Goal: Register for event/course

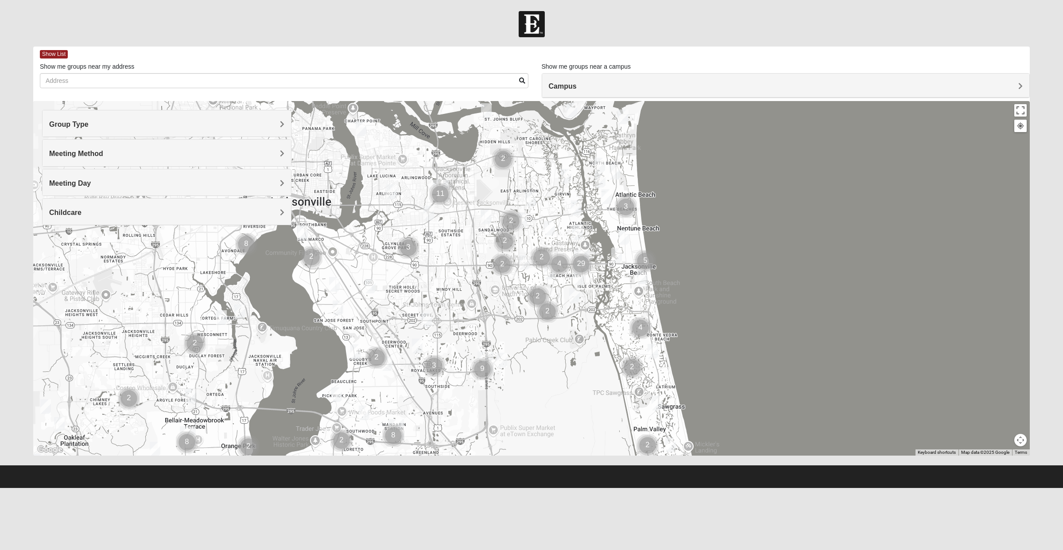
click at [229, 121] on h4 "Group Type" at bounding box center [166, 124] width 235 height 8
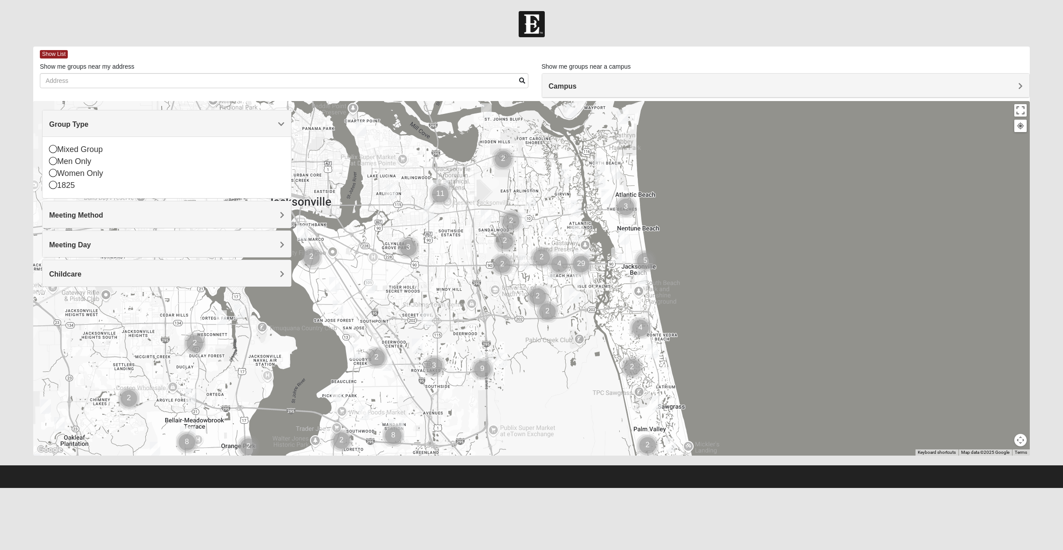
click at [100, 151] on div "Mixed Group" at bounding box center [166, 150] width 235 height 12
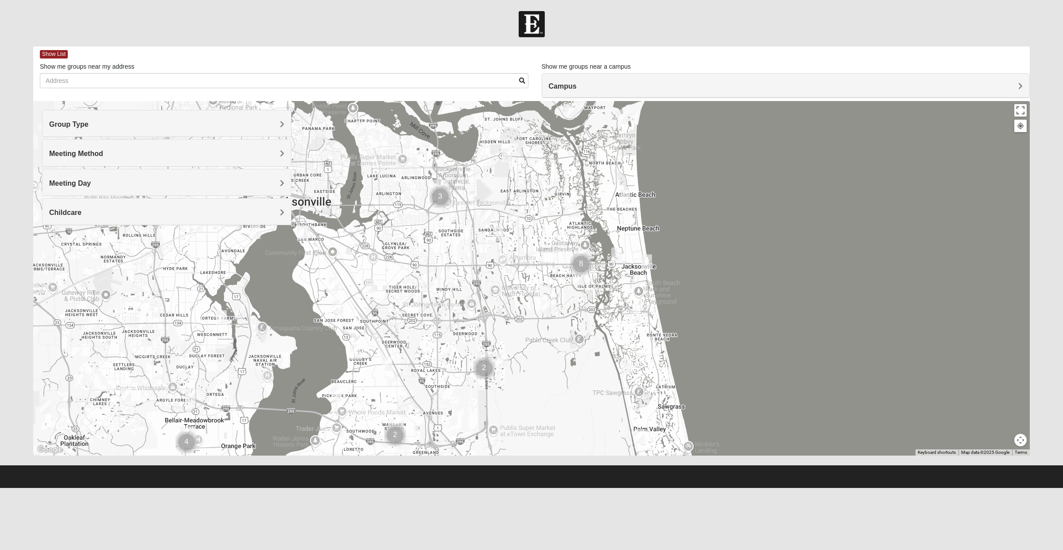
click at [141, 126] on h4 "Group Type" at bounding box center [166, 124] width 235 height 8
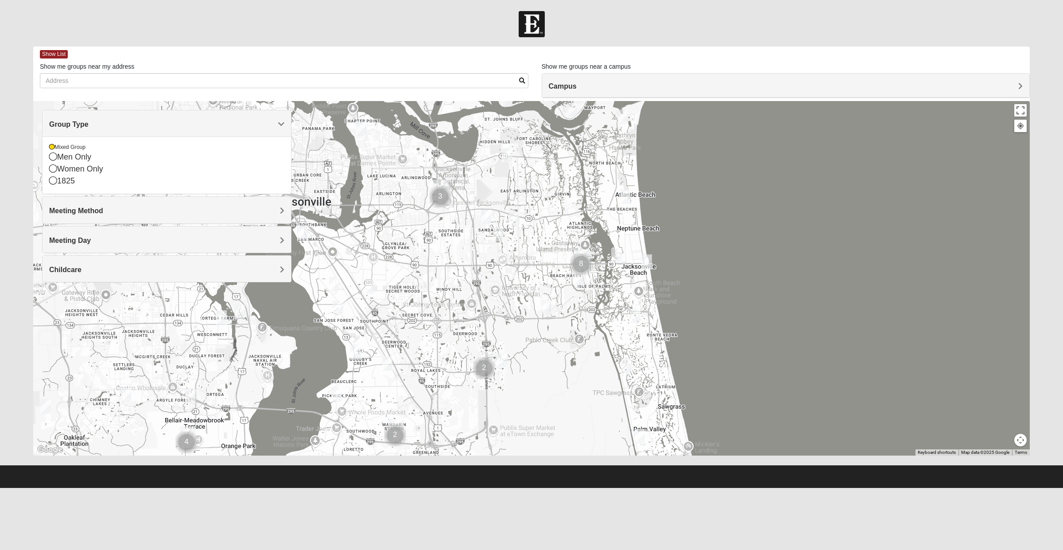
click at [100, 174] on div "Women Only" at bounding box center [166, 169] width 235 height 12
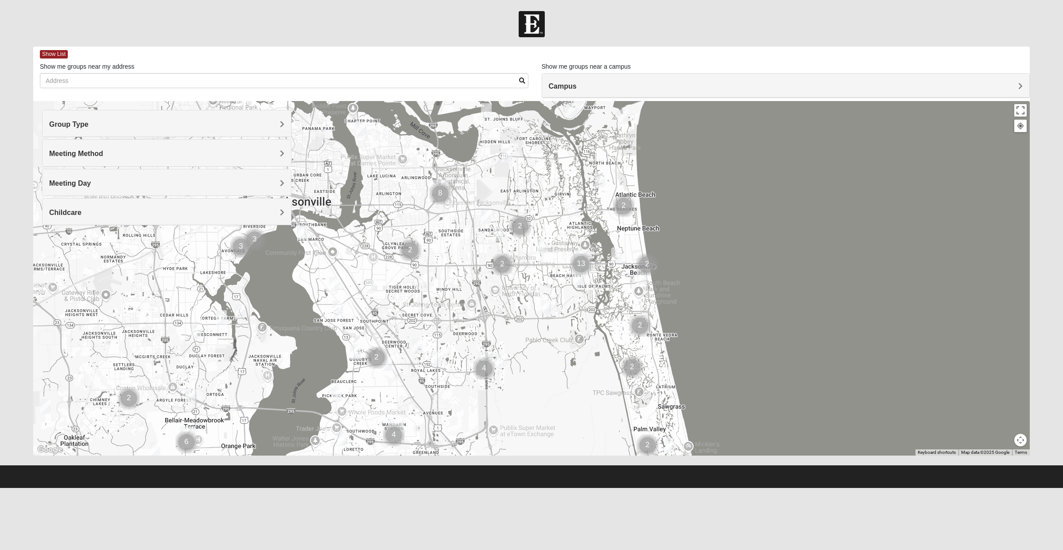
click at [642, 86] on h4 "Campus" at bounding box center [786, 86] width 474 height 8
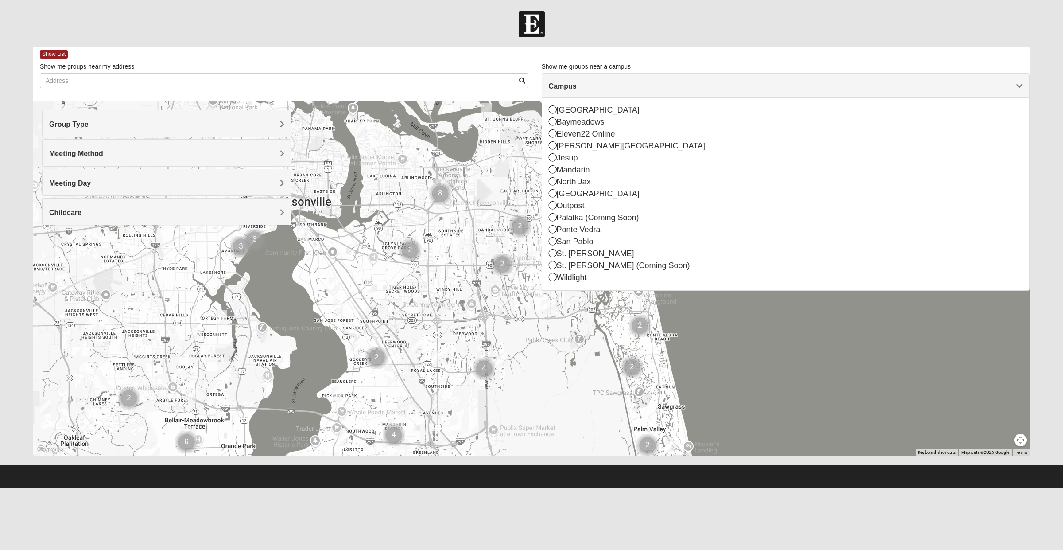
click at [588, 111] on div "Arlington" at bounding box center [786, 110] width 474 height 12
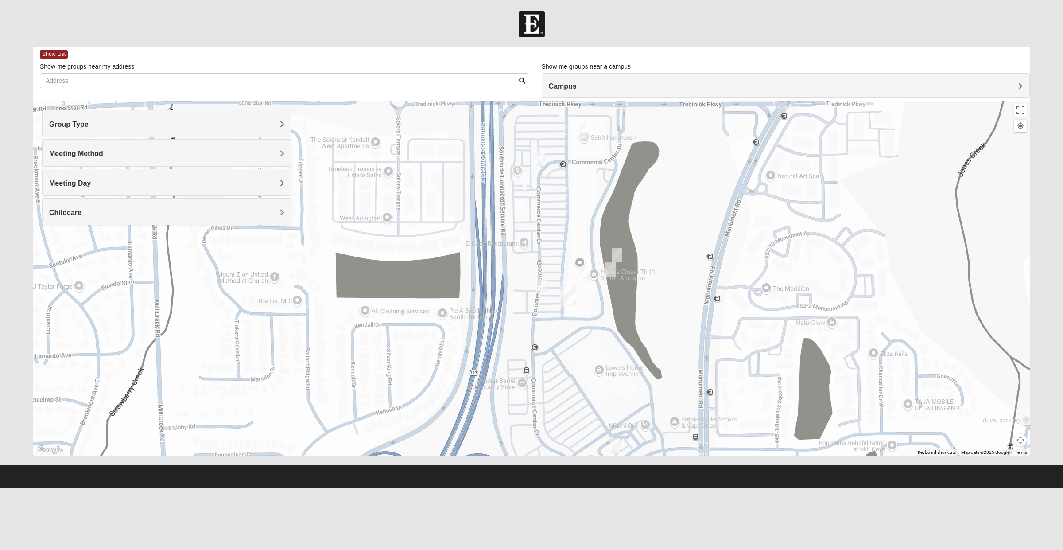
click at [610, 446] on img "On Campus Mixed Pritchett/Maccurrach 32225" at bounding box center [615, 446] width 18 height 22
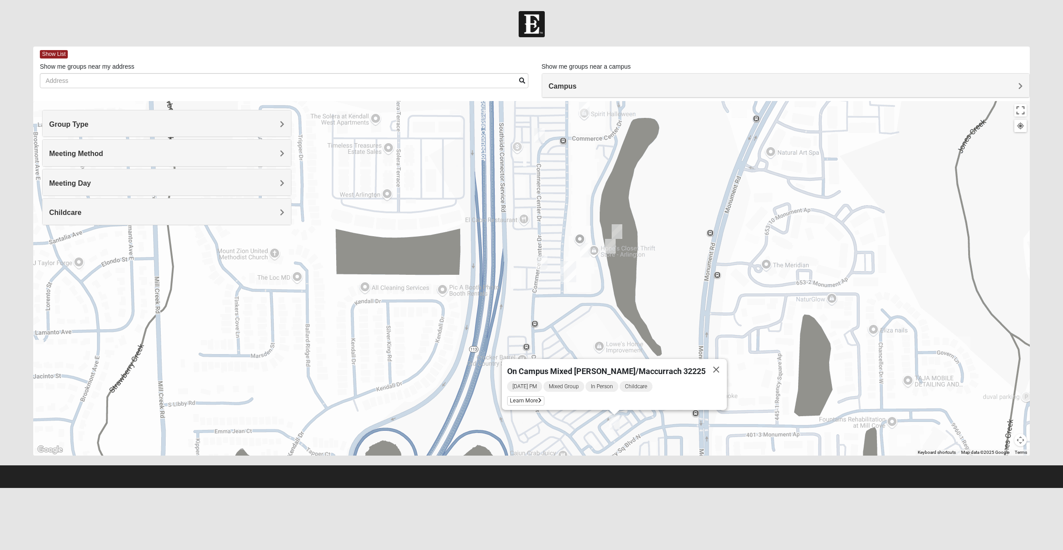
click at [539, 264] on img "On Campus Mixed Clark 32225" at bounding box center [542, 263] width 18 height 22
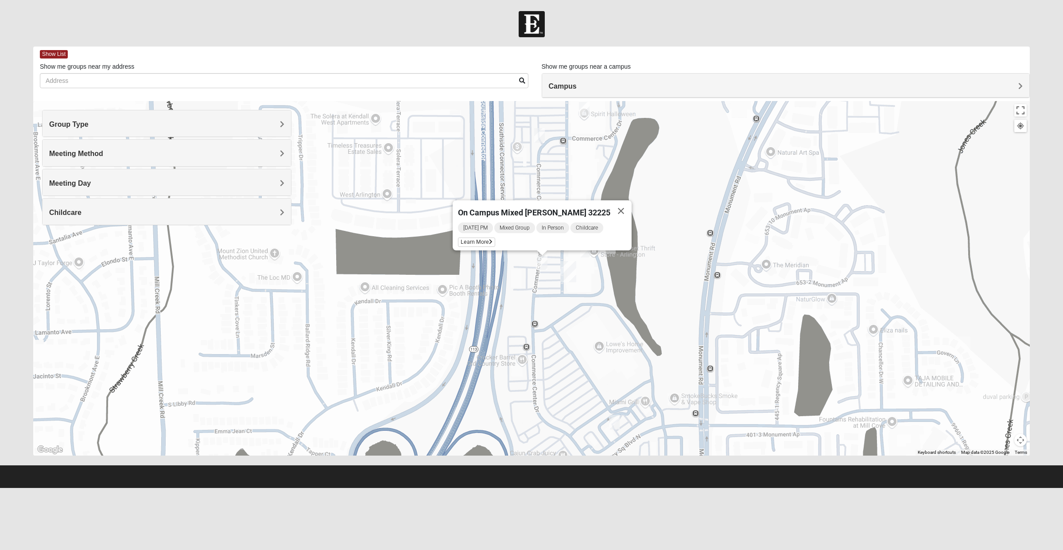
click at [610, 204] on button "Close" at bounding box center [620, 210] width 21 height 21
click at [587, 254] on img "On Campus Mixed Yant 32225" at bounding box center [586, 250] width 18 height 22
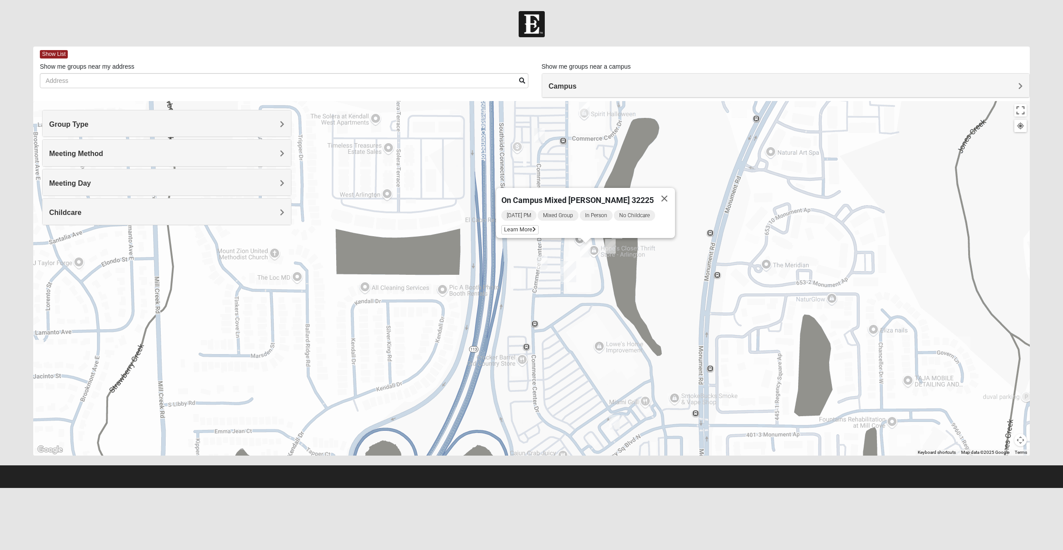
click at [659, 198] on button "Close" at bounding box center [664, 198] width 21 height 21
click at [611, 236] on img "On Campus Womens Medina 32225" at bounding box center [611, 246] width 18 height 22
click at [685, 191] on button "Close" at bounding box center [693, 194] width 21 height 21
click at [616, 229] on img "On Campus Womens Jacobs 32225" at bounding box center [617, 232] width 18 height 22
click at [690, 181] on button "Close" at bounding box center [700, 179] width 21 height 21
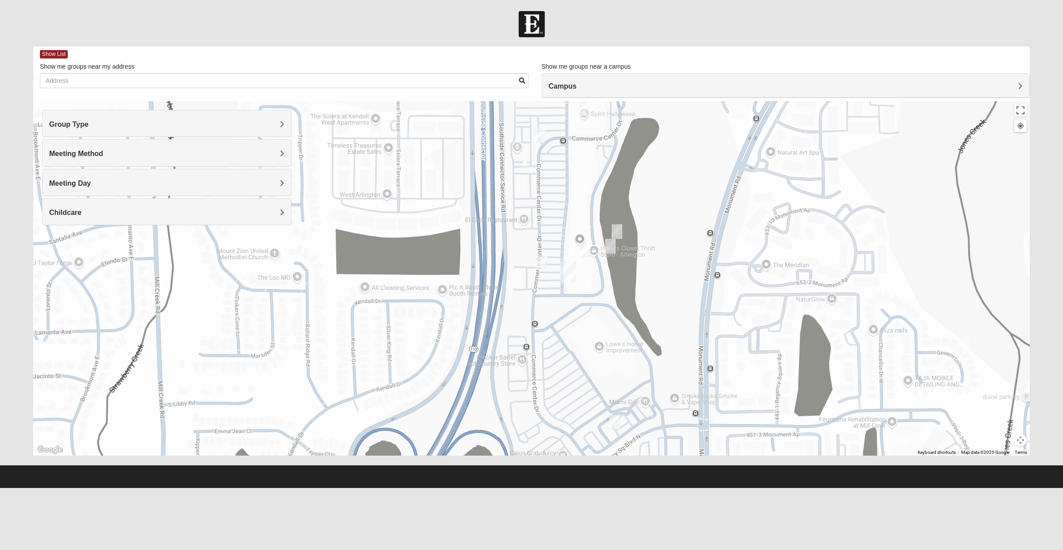
click at [582, 117] on img "On Campus Womens Bates 32225" at bounding box center [584, 109] width 18 height 22
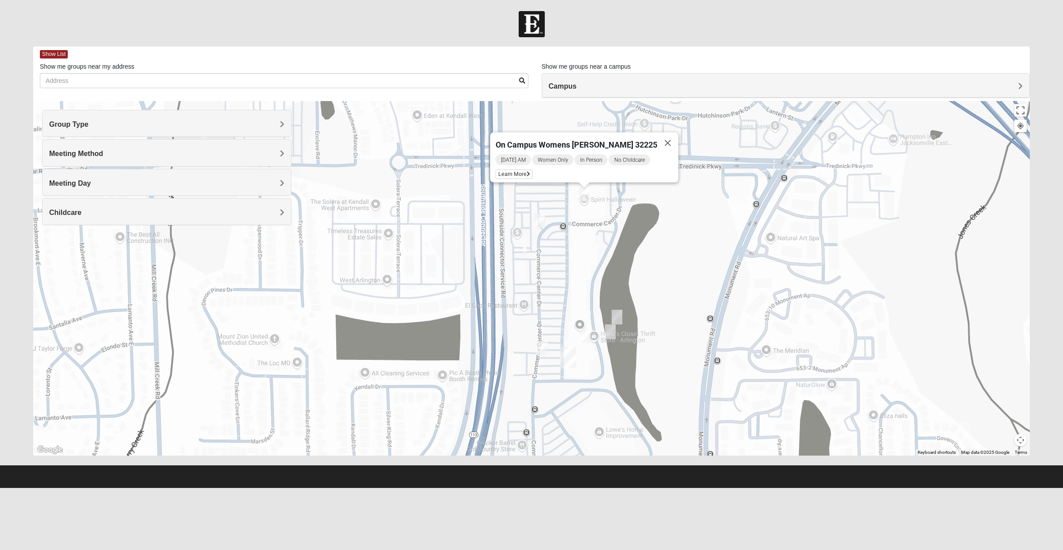
click at [535, 229] on img "Womens Gooden 32211" at bounding box center [540, 221] width 18 height 22
click at [619, 164] on button "Close" at bounding box center [608, 169] width 21 height 21
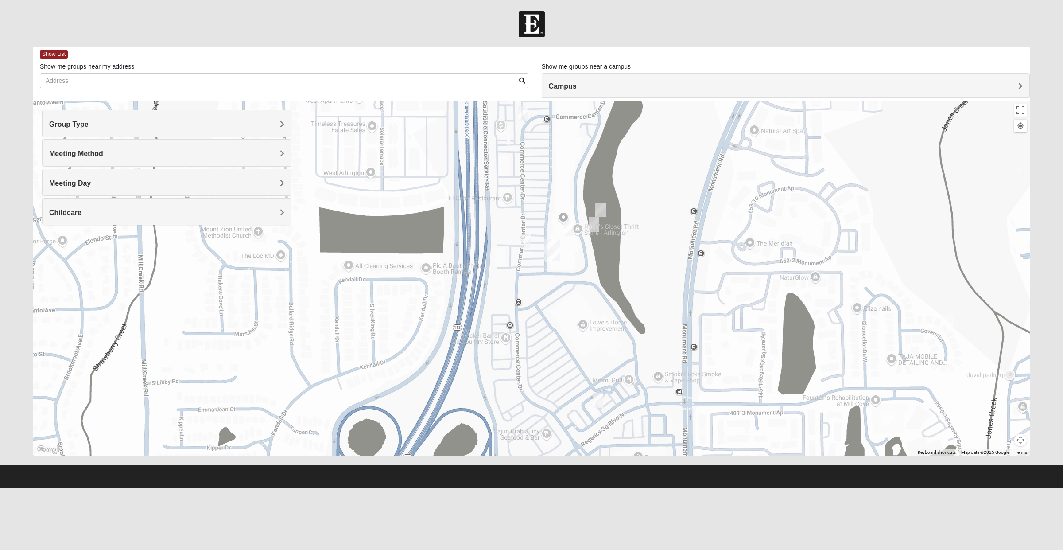
click at [569, 229] on img "On Campus Mixed Yant 32225" at bounding box center [569, 228] width 18 height 22
click at [528, 241] on img "On Campus Mixed Clark 32225" at bounding box center [526, 241] width 18 height 22
click at [593, 397] on img "On Campus Mixed Pritchett/Maccurrach 32225" at bounding box center [598, 400] width 18 height 22
click at [525, 376] on icon at bounding box center [524, 378] width 4 height 5
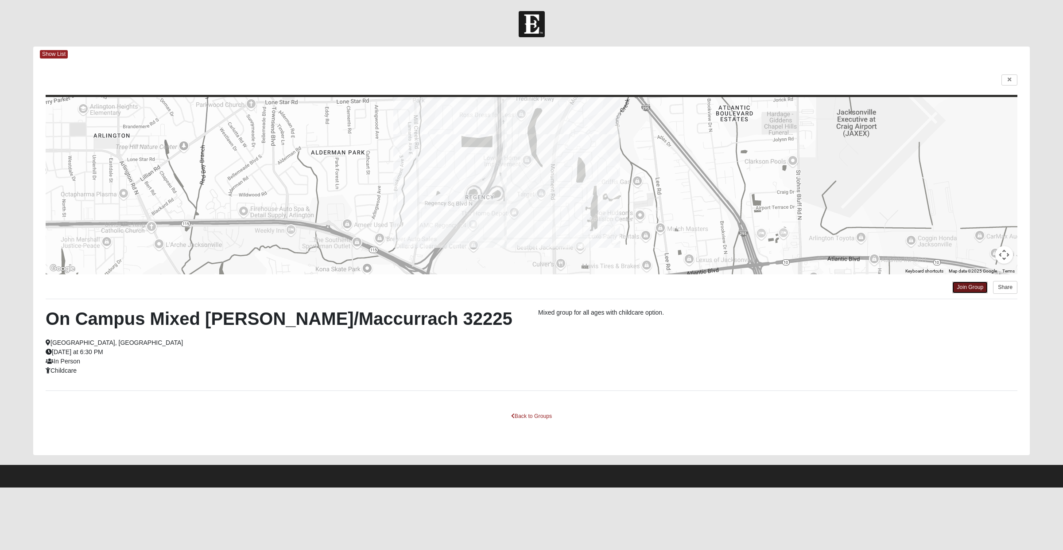
click at [973, 290] on link "Join Group" at bounding box center [969, 287] width 35 height 12
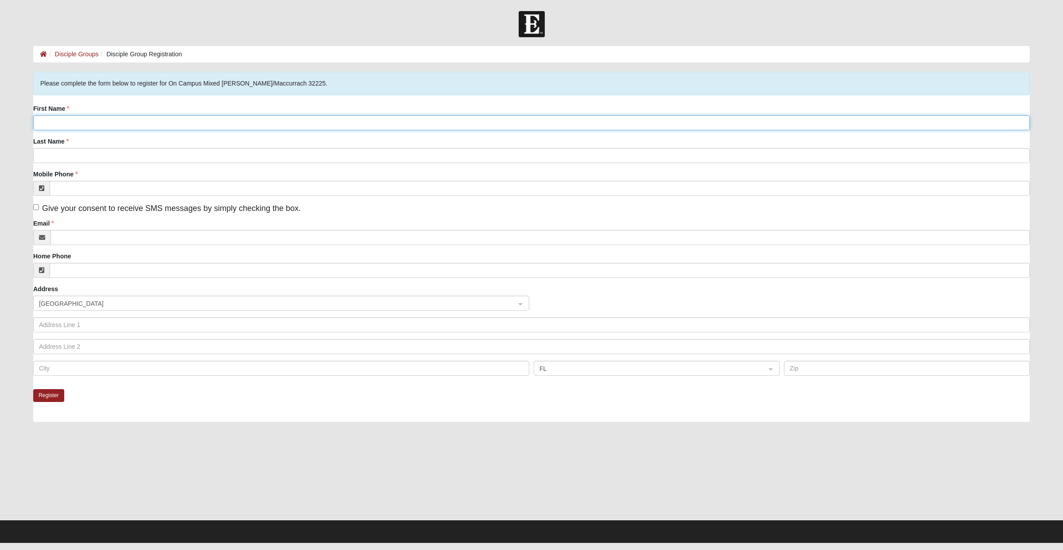
click at [346, 126] on input "First Name" at bounding box center [531, 122] width 997 height 15
type input "[PERSON_NAME]"
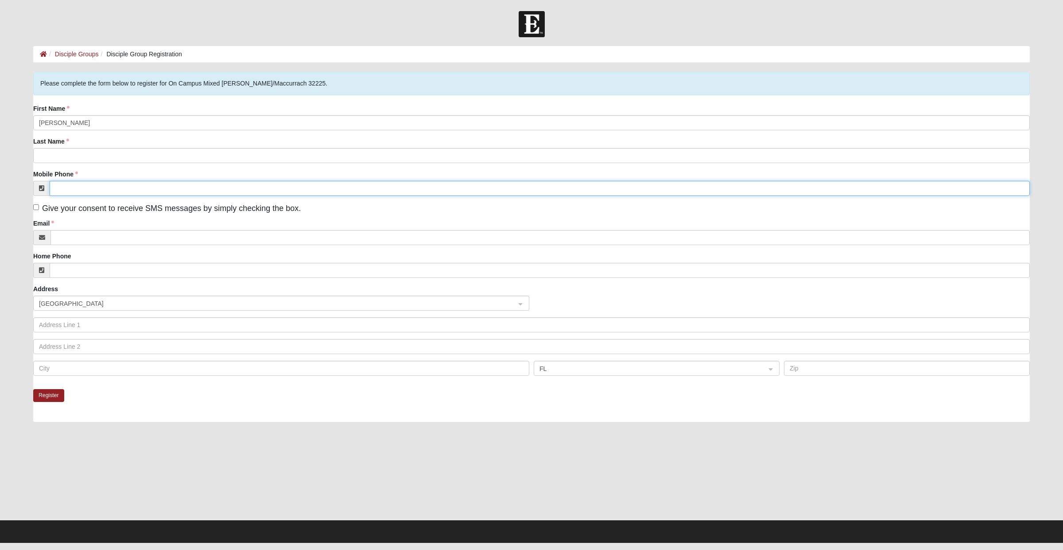
click at [268, 181] on input "Mobile Phone" at bounding box center [540, 188] width 980 height 15
click at [192, 159] on input "Last Name" at bounding box center [531, 155] width 997 height 15
type input "[PERSON_NAME]"
click at [324, 192] on input "Mobile Phone" at bounding box center [540, 188] width 980 height 15
type input "[PHONE_NUMBER]"
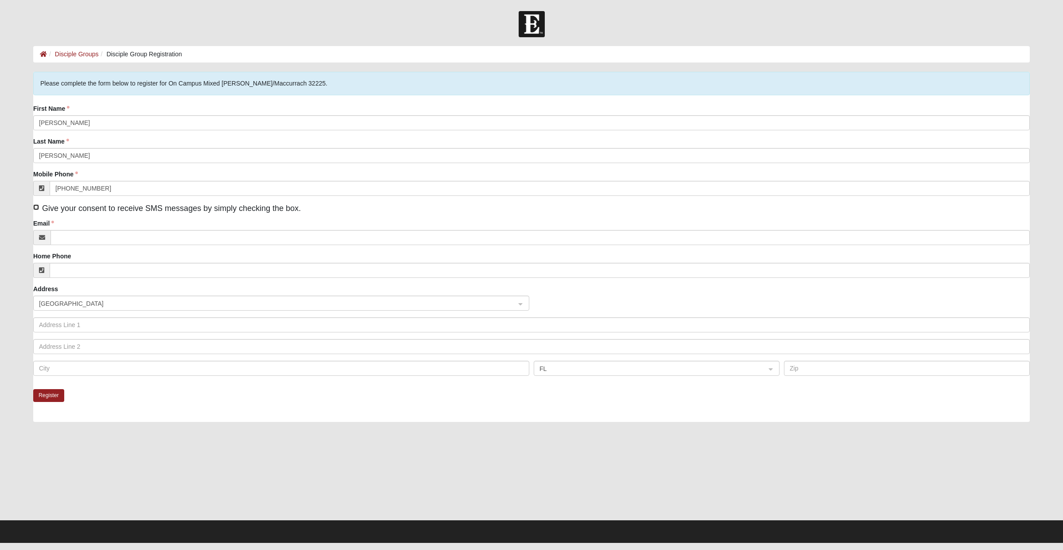
click at [36, 207] on input "Give your consent to receive SMS messages by simply checking the box." at bounding box center [36, 207] width 6 height 6
checkbox input "true"
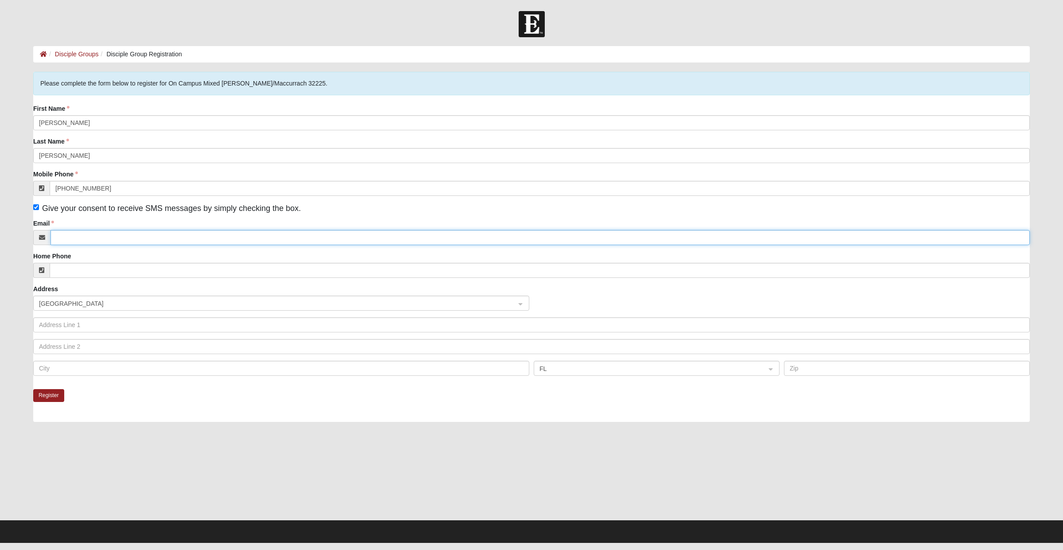
click at [155, 240] on input "Email" at bounding box center [539, 237] width 979 height 15
type input "[EMAIL_ADDRESS][DOMAIN_NAME]"
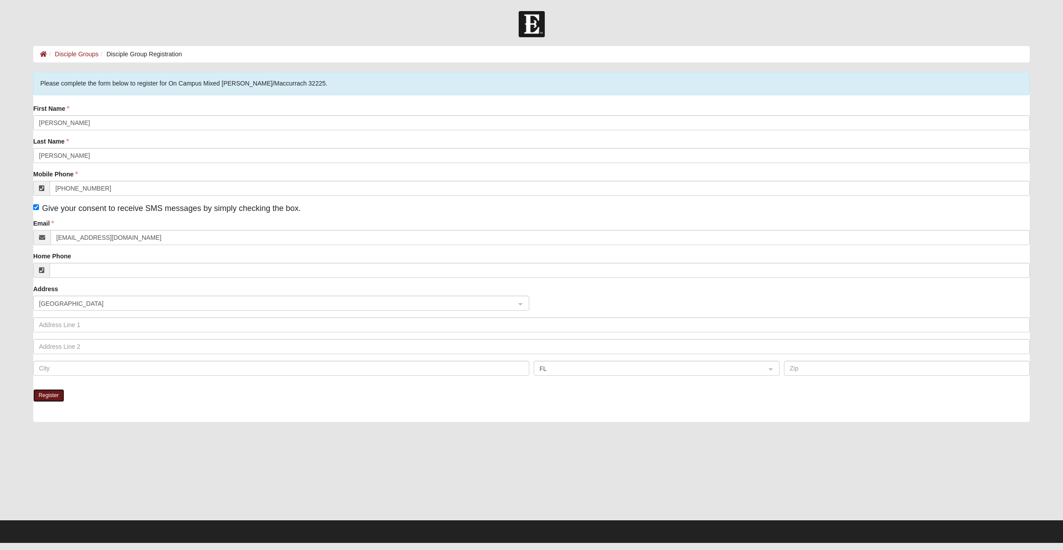
click at [58, 398] on button "Register" at bounding box center [48, 395] width 31 height 13
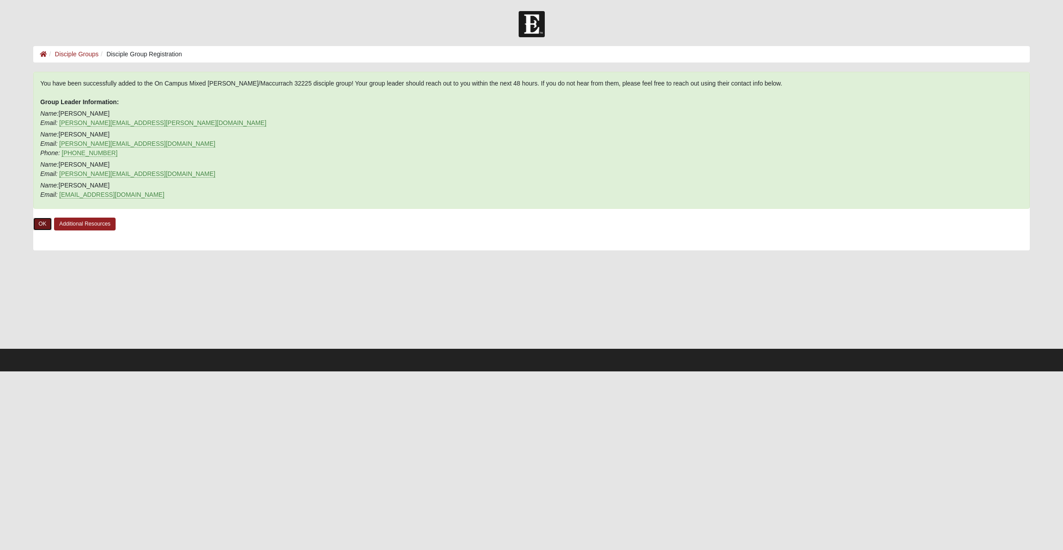
click at [43, 224] on link "OK" at bounding box center [42, 223] width 19 height 13
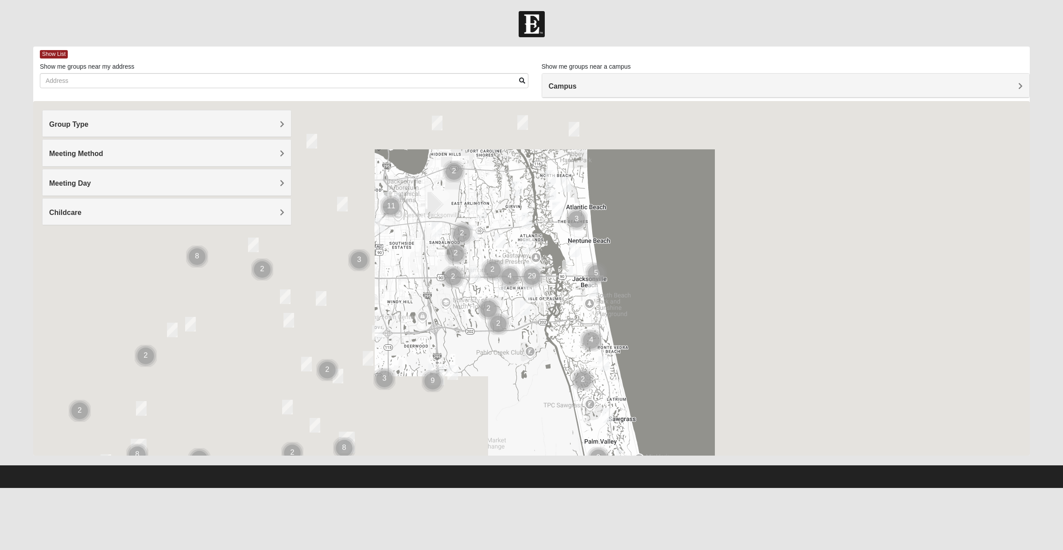
click at [593, 83] on h4 "Campus" at bounding box center [786, 86] width 474 height 8
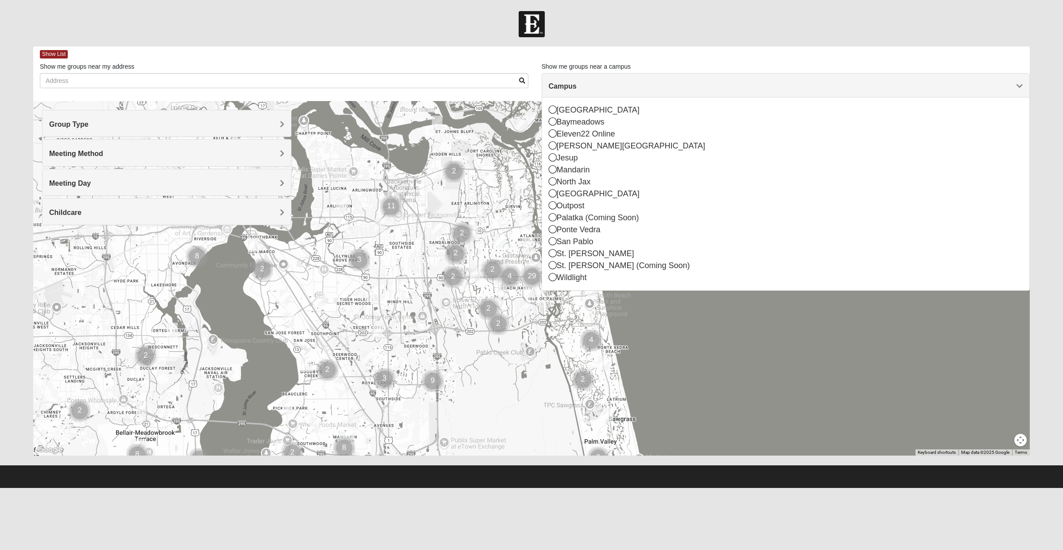
click at [589, 117] on div "Baymeadows" at bounding box center [786, 122] width 474 height 12
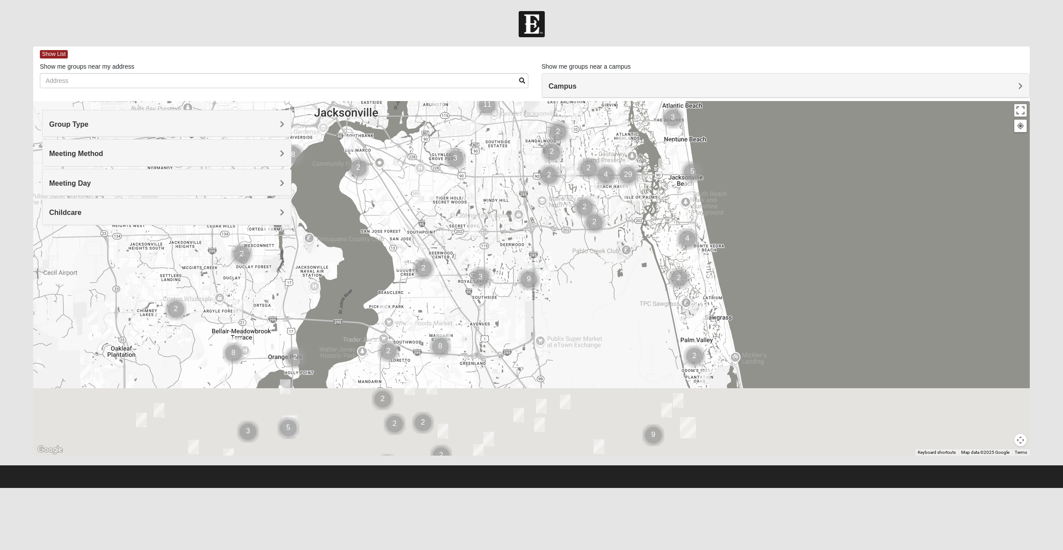
click at [584, 83] on h4 "Campus" at bounding box center [786, 86] width 474 height 8
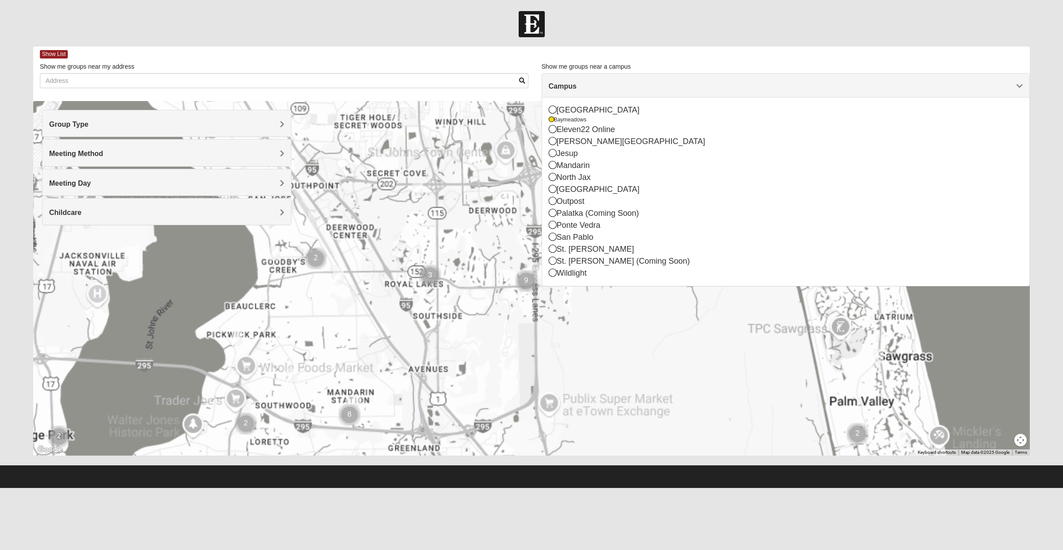
click at [587, 89] on h4 "Campus" at bounding box center [786, 86] width 474 height 8
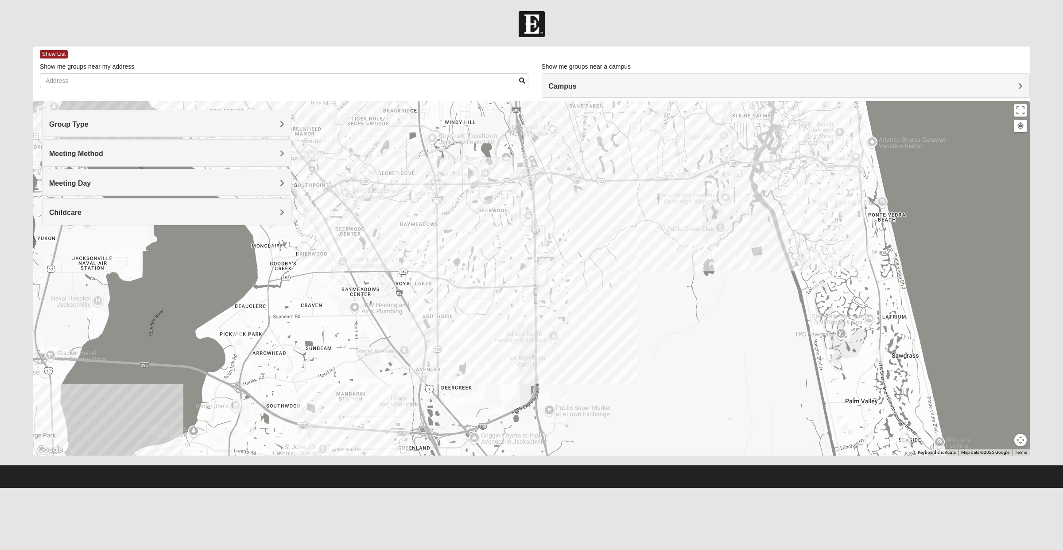
click at [581, 83] on h4 "Campus" at bounding box center [786, 86] width 474 height 8
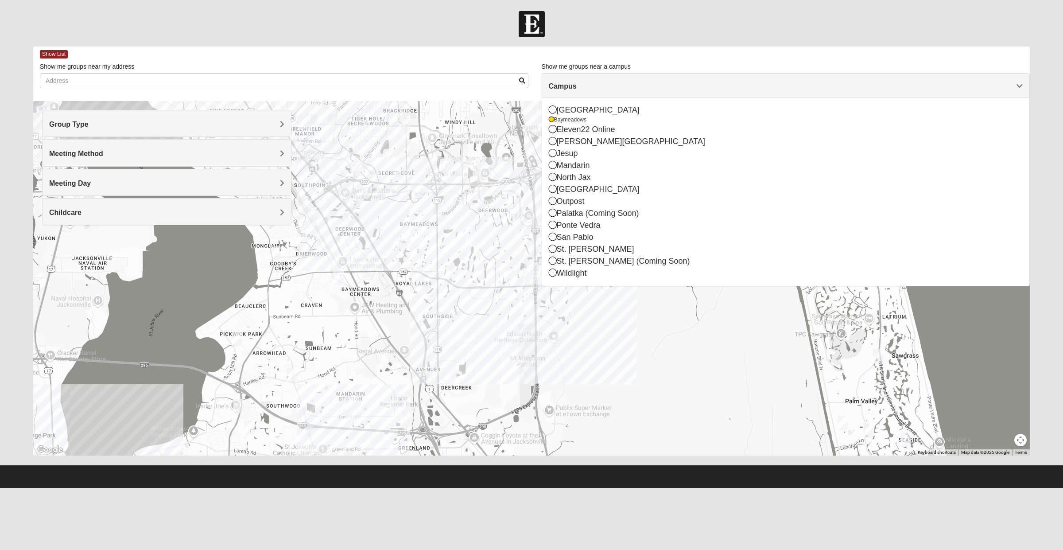
click at [588, 109] on div "Arlington" at bounding box center [786, 110] width 474 height 12
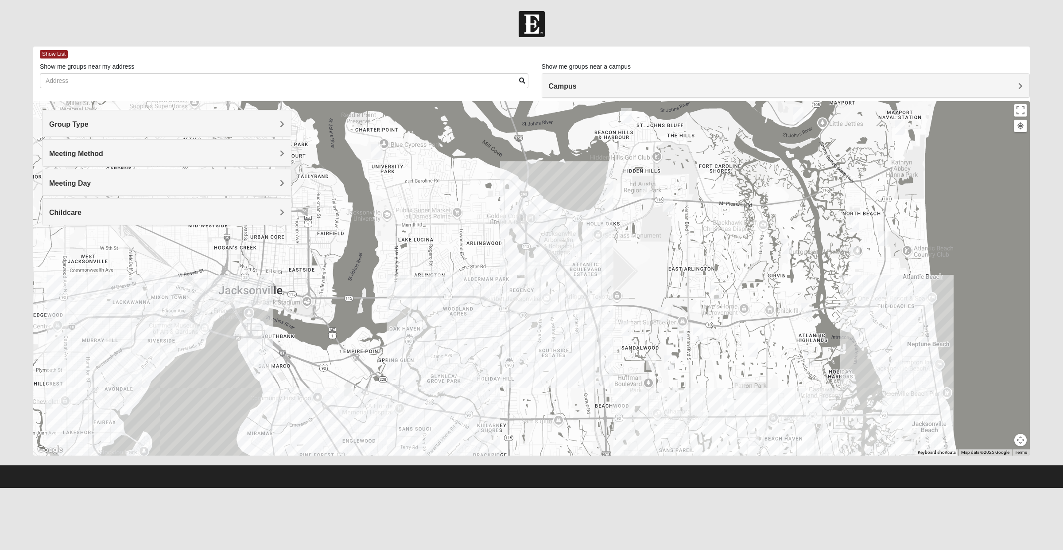
click at [112, 126] on h4 "Group Type" at bounding box center [166, 124] width 235 height 8
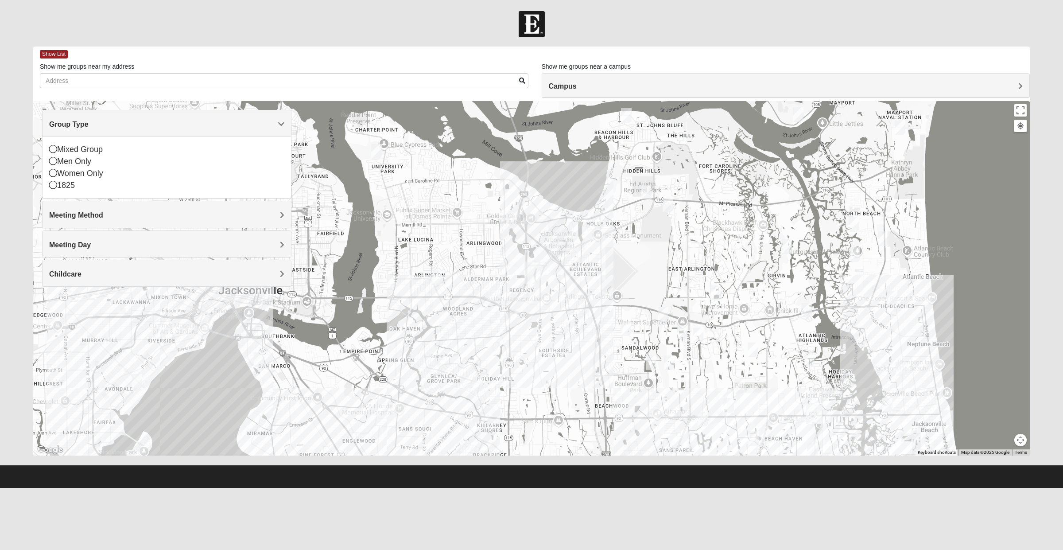
click at [97, 176] on div "Women Only" at bounding box center [166, 173] width 235 height 12
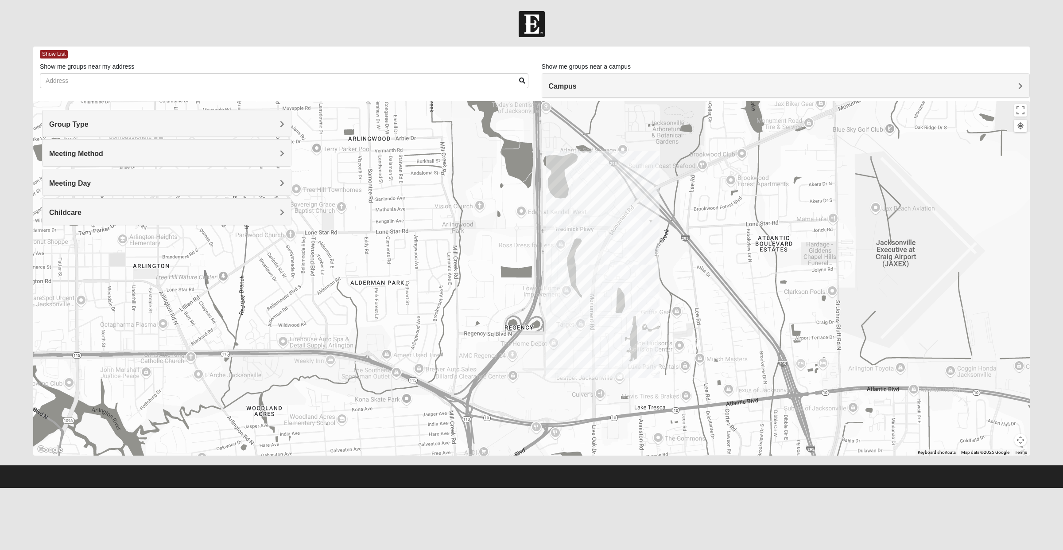
click at [561, 221] on img "On Campus Womens Davis 32225" at bounding box center [561, 222] width 18 height 22
click at [557, 233] on div "On Campus Womens Davis 32225 Monday PM Women Only In Person Childcare Learn More" at bounding box center [531, 278] width 997 height 354
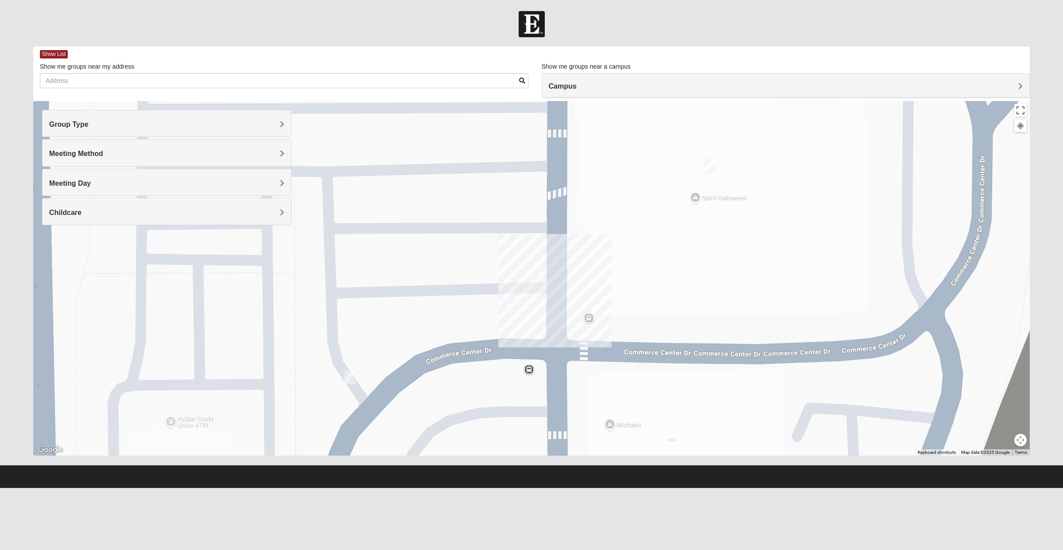
click at [345, 373] on img "Womens Gooden 32211" at bounding box center [350, 377] width 18 height 22
click at [714, 163] on img "On Campus Womens Bates 32225" at bounding box center [710, 166] width 18 height 22
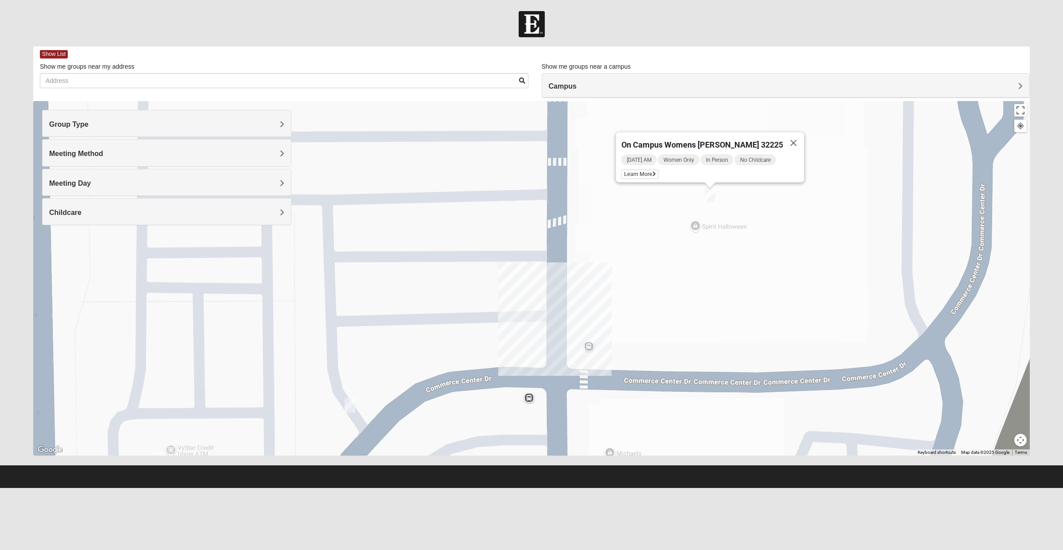
click at [648, 171] on span "Learn More" at bounding box center [639, 174] width 37 height 9
